Goal: Task Accomplishment & Management: Complete application form

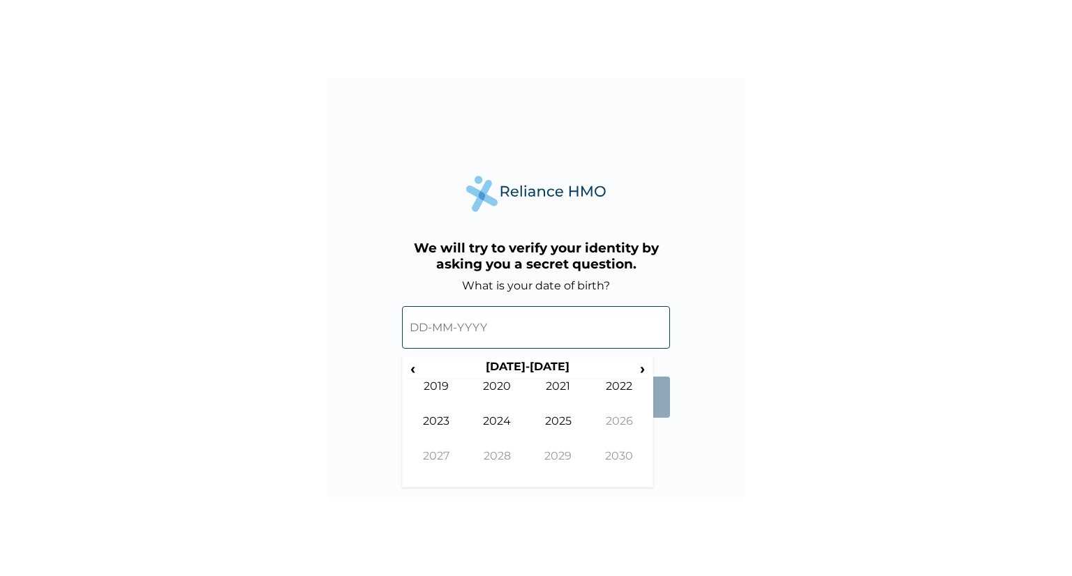
click at [513, 322] on input "text" at bounding box center [536, 327] width 268 height 43
click at [413, 369] on span "‹" at bounding box center [412, 368] width 15 height 17
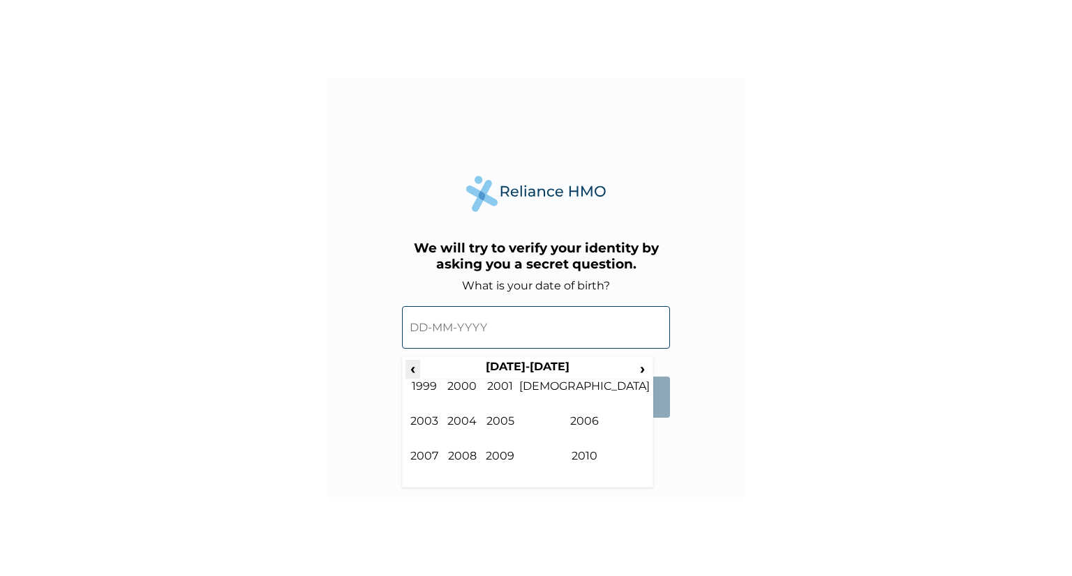
click at [413, 369] on span "‹" at bounding box center [412, 368] width 15 height 17
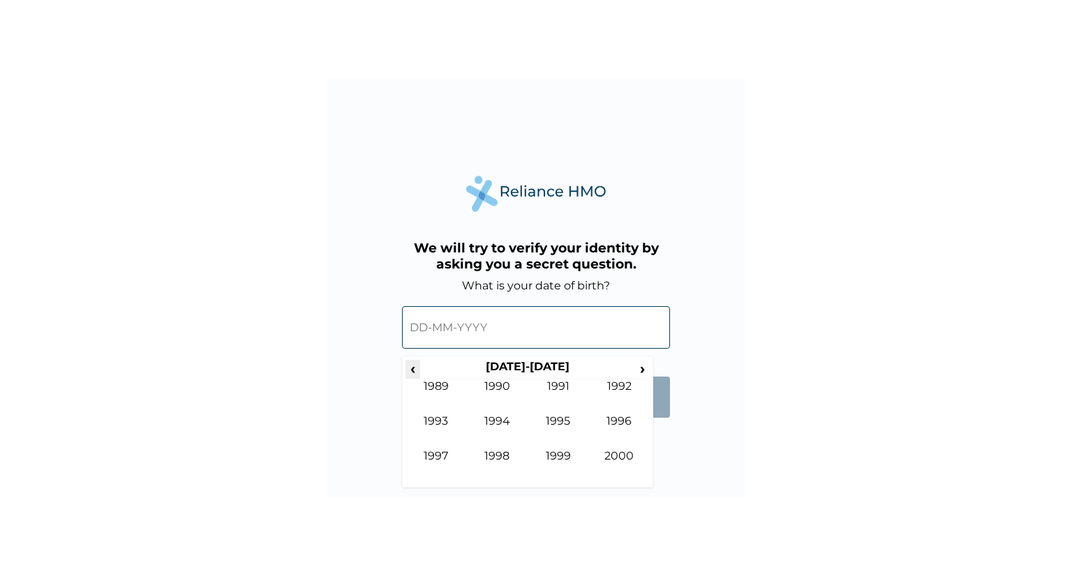
click at [413, 369] on span "‹" at bounding box center [412, 368] width 15 height 17
click at [644, 371] on span "›" at bounding box center [642, 368] width 15 height 17
click at [497, 422] on td "1994" at bounding box center [497, 431] width 61 height 35
click at [560, 450] on td "Nov" at bounding box center [557, 466] width 61 height 35
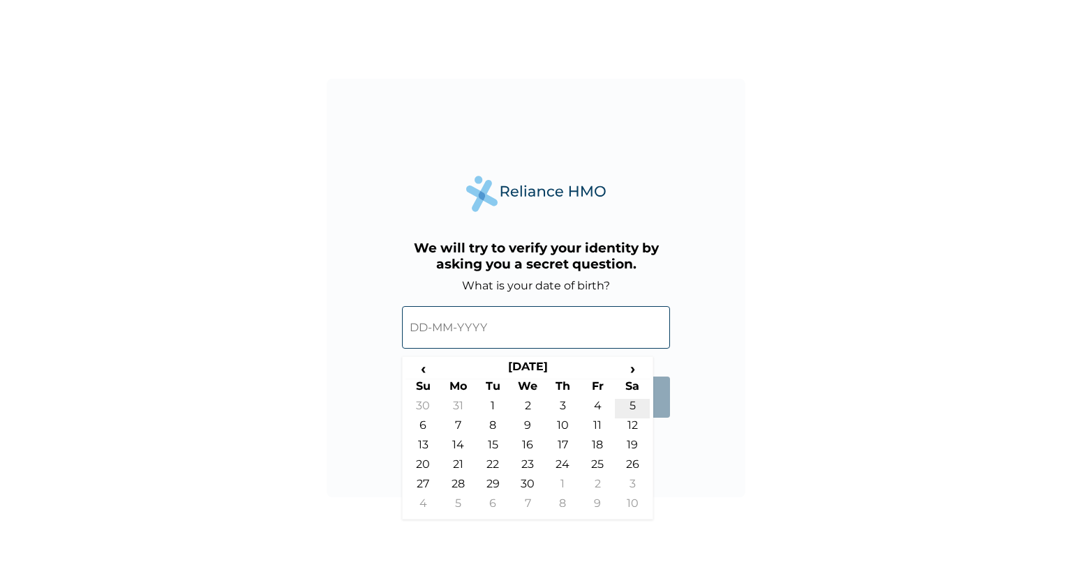
click at [632, 409] on td "5" at bounding box center [632, 409] width 35 height 20
type input "[DATE]"
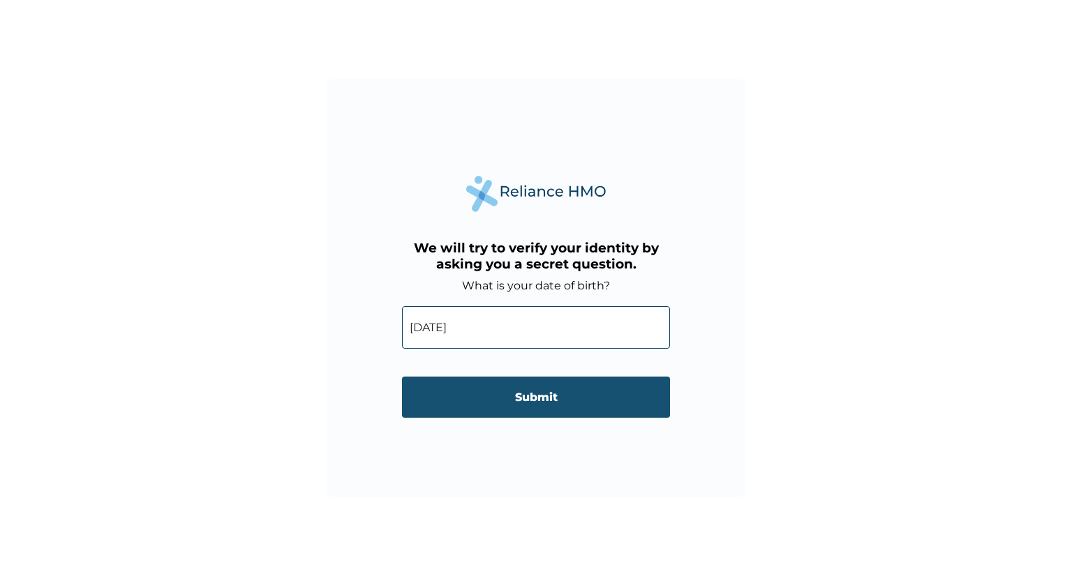
click at [568, 396] on input "Submit" at bounding box center [536, 397] width 268 height 41
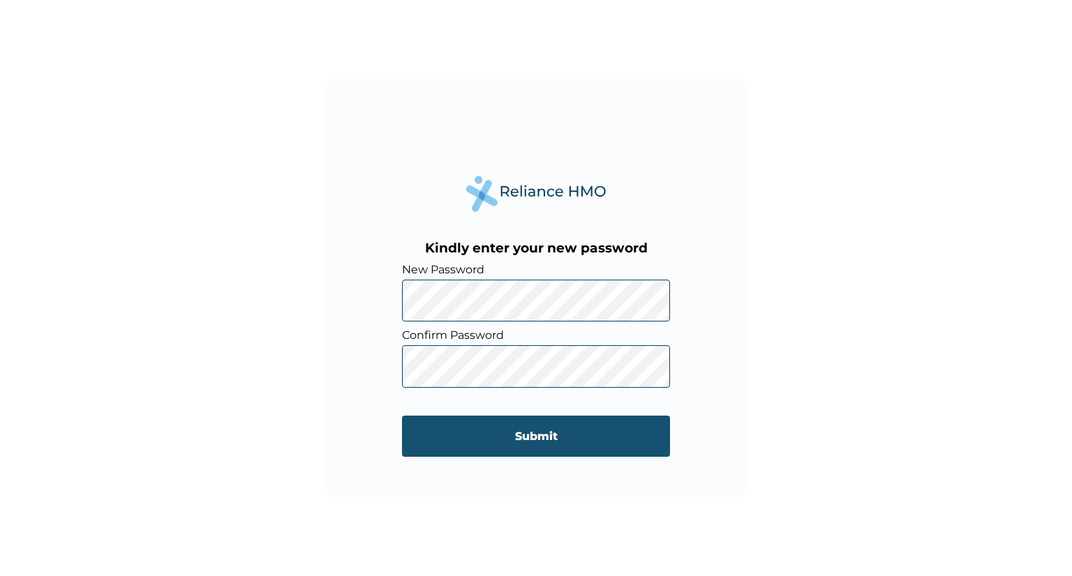
click at [506, 442] on input "Submit" at bounding box center [536, 436] width 268 height 41
